Goal: Task Accomplishment & Management: Complete application form

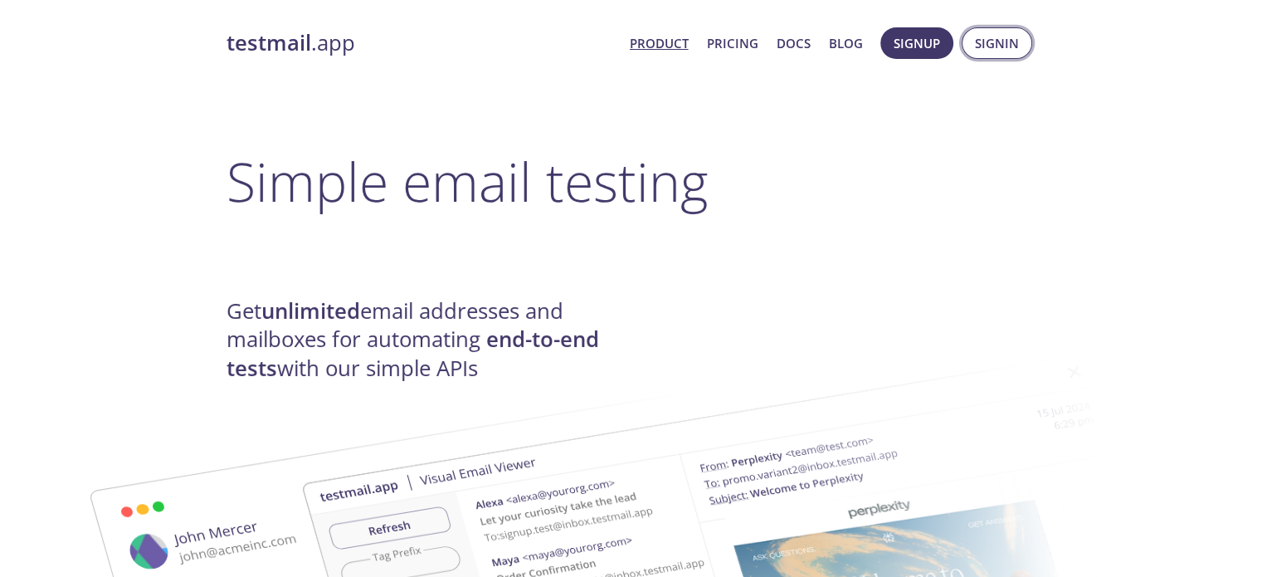
click at [1000, 32] on span "Signin" at bounding box center [997, 43] width 44 height 22
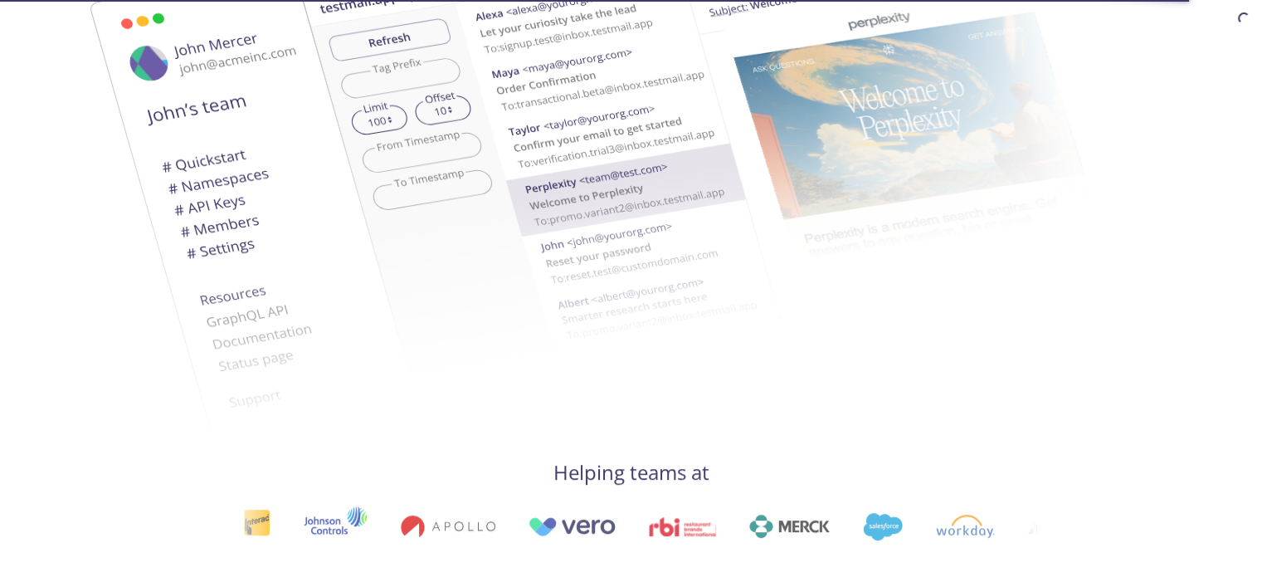
scroll to position [65, 0]
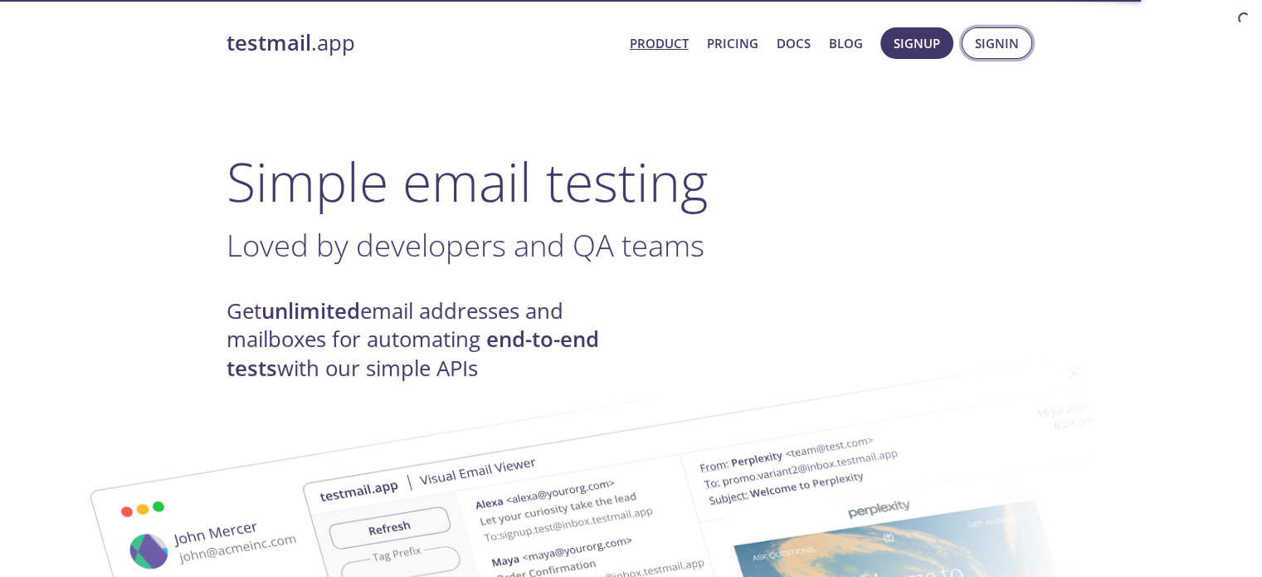
click at [996, 41] on span "Signin" at bounding box center [997, 43] width 44 height 22
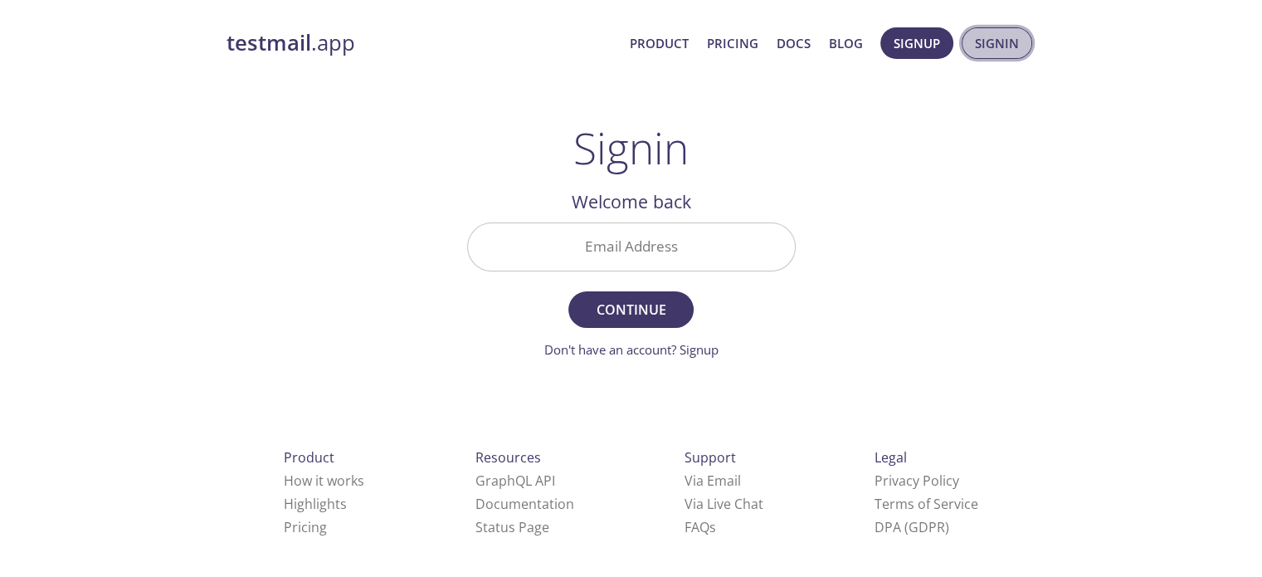
click at [986, 49] on span "Signin" at bounding box center [997, 43] width 44 height 22
drag, startPoint x: 1193, startPoint y: 419, endPoint x: 672, endPoint y: 280, distance: 538.7
click at [1156, 416] on div "testmail .app Product Pricing Docs Blog Signup Signin Signin Welcome back Email…" at bounding box center [631, 363] width 1262 height 692
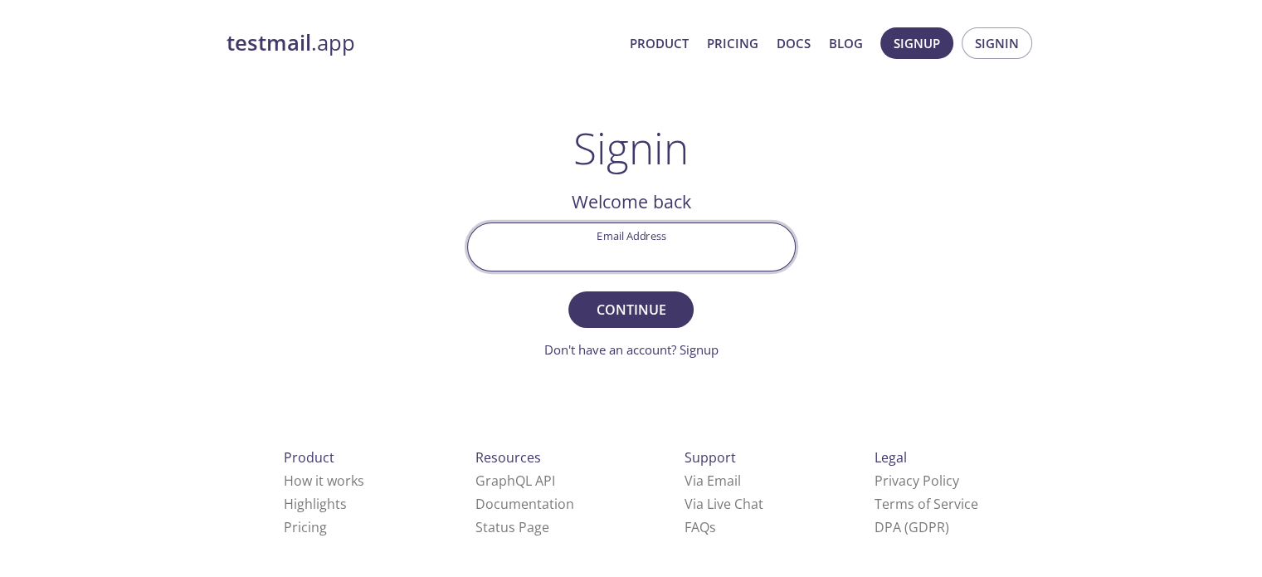
click at [654, 237] on input "Email Address" at bounding box center [631, 246] width 327 height 47
click at [925, 38] on span "Signup" at bounding box center [917, 43] width 46 height 22
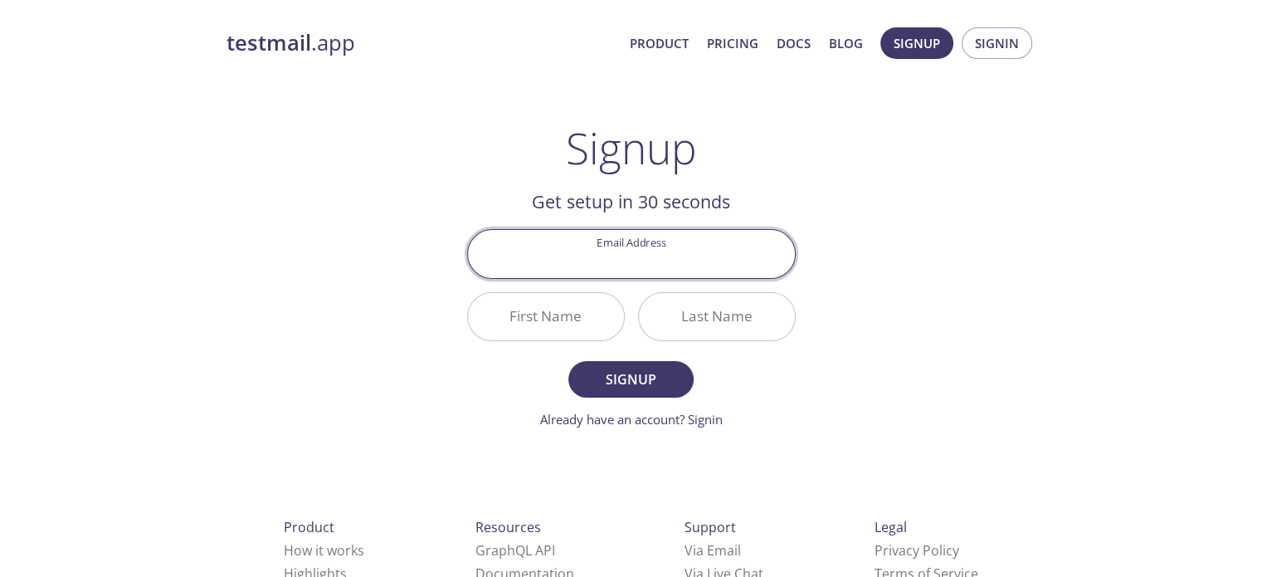
click at [628, 236] on input "Email Address" at bounding box center [631, 253] width 327 height 47
type input "[EMAIL_ADDRESS][DOMAIN_NAME]"
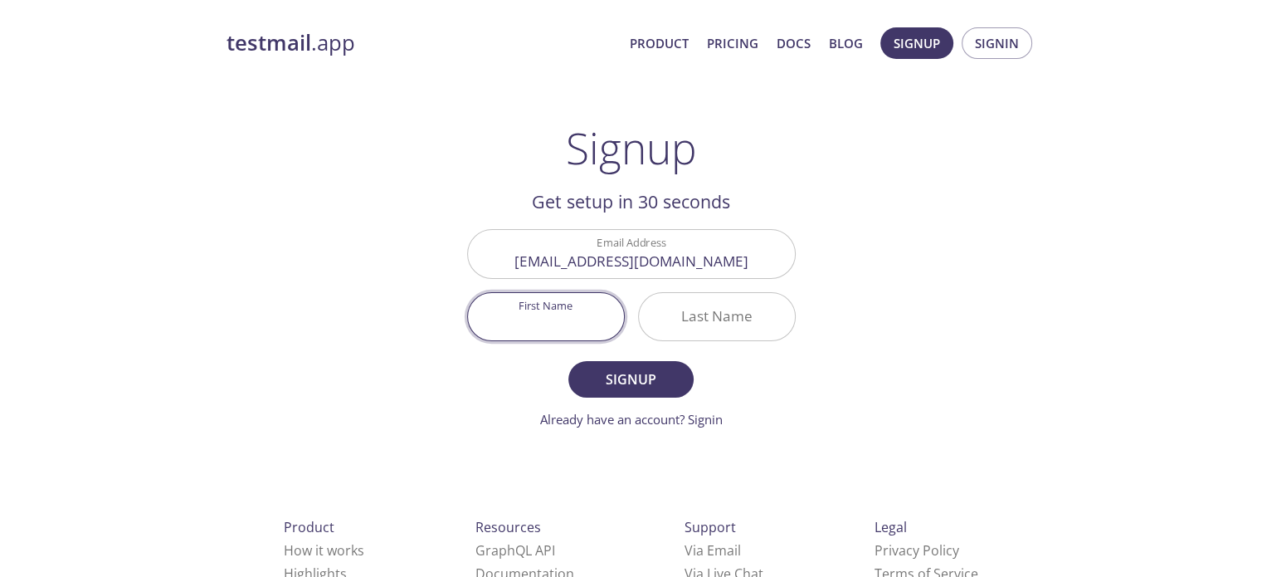
click at [538, 306] on input "First Name" at bounding box center [546, 316] width 156 height 47
click at [534, 307] on input "First Name" at bounding box center [546, 316] width 156 height 47
